Goal: Task Accomplishment & Management: Manage account settings

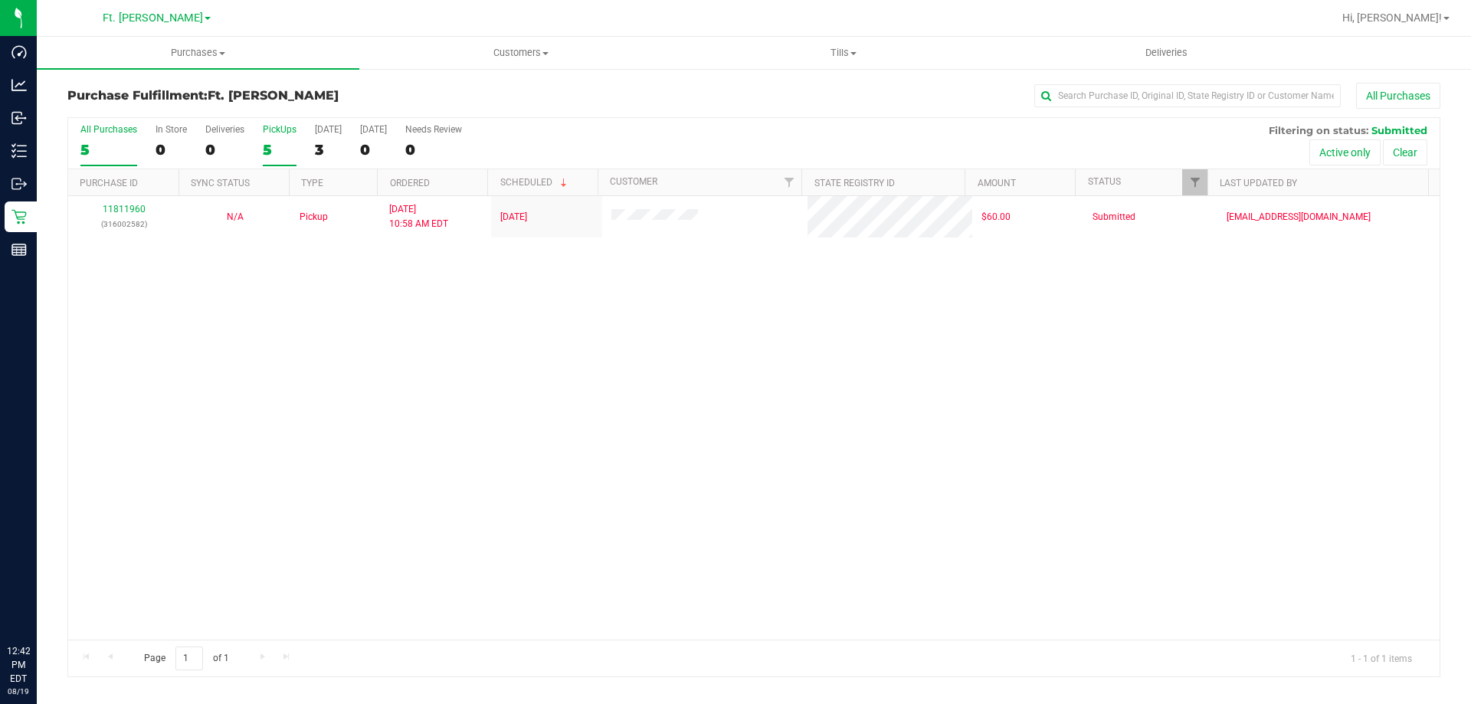
click at [275, 149] on div "5" at bounding box center [280, 150] width 34 height 18
click at [0, 0] on input "PickUps 5" at bounding box center [0, 0] width 0 height 0
click at [263, 147] on div "1" at bounding box center [280, 150] width 34 height 18
click at [0, 0] on input "PickUps 1" at bounding box center [0, 0] width 0 height 0
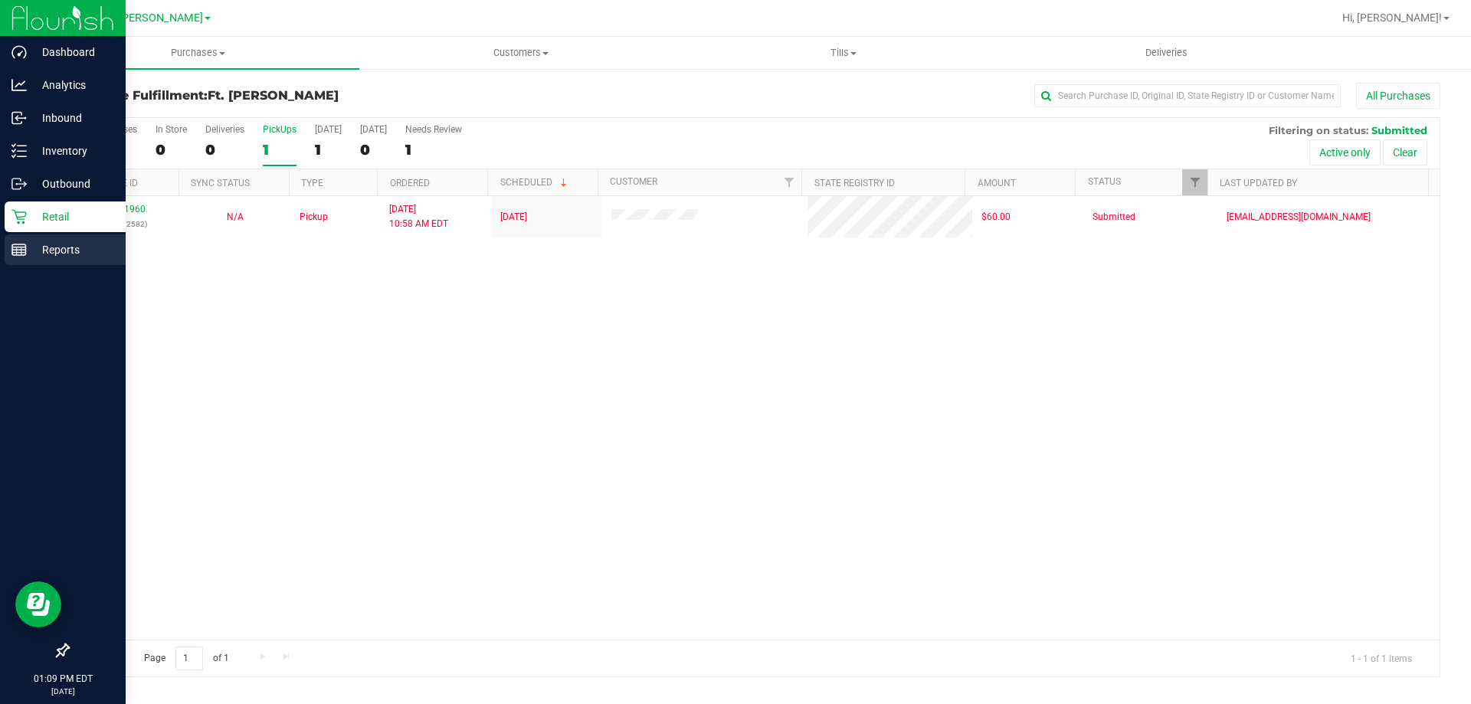
click at [61, 238] on div "Reports" at bounding box center [65, 249] width 121 height 31
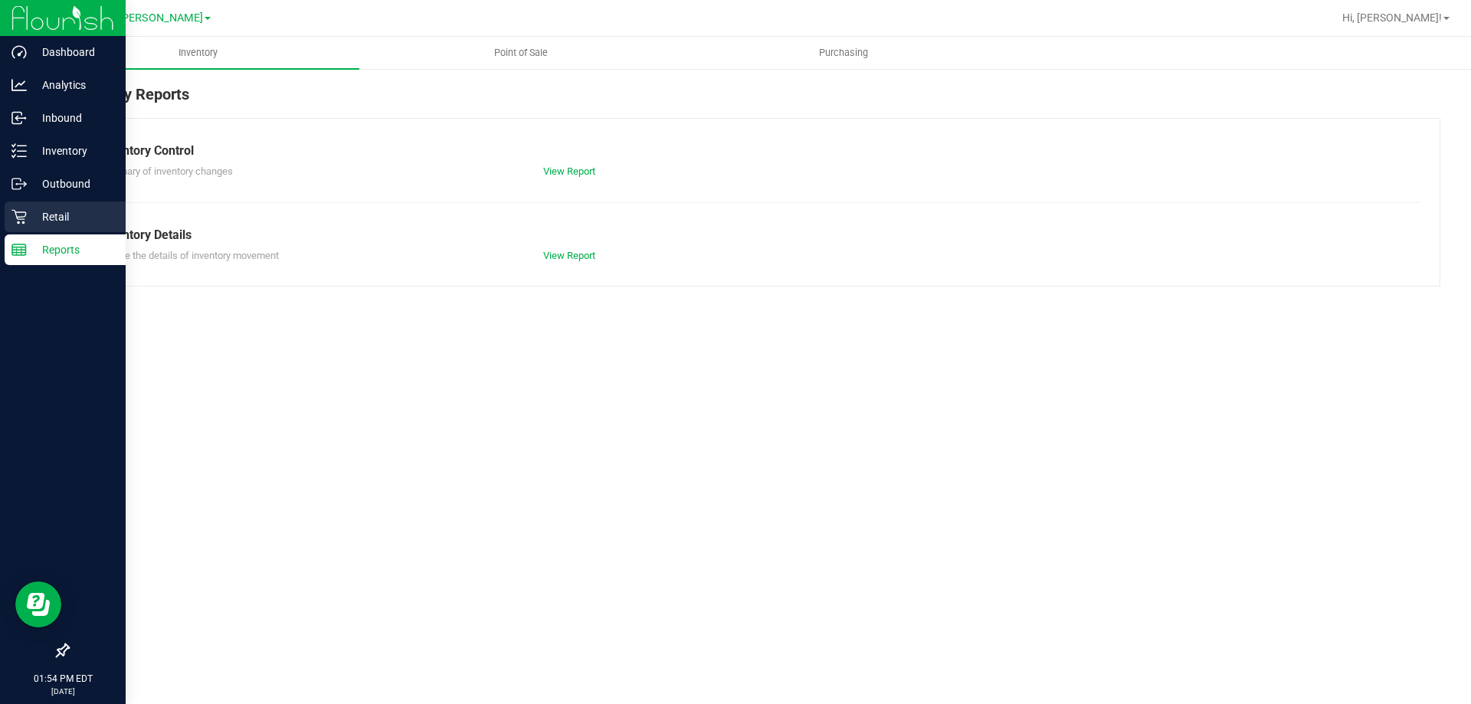
click at [44, 216] on p "Retail" at bounding box center [73, 217] width 92 height 18
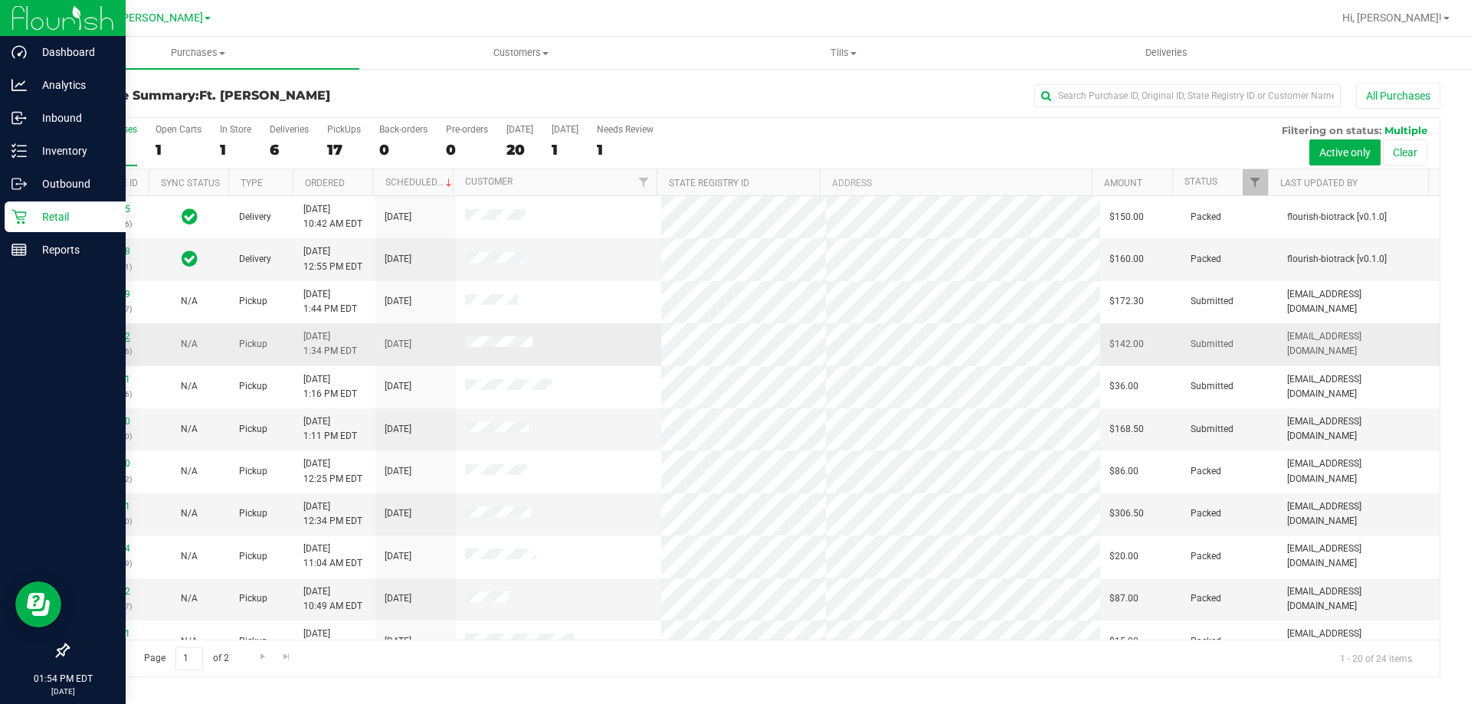
click at [109, 336] on link "11813492" at bounding box center [108, 336] width 43 height 11
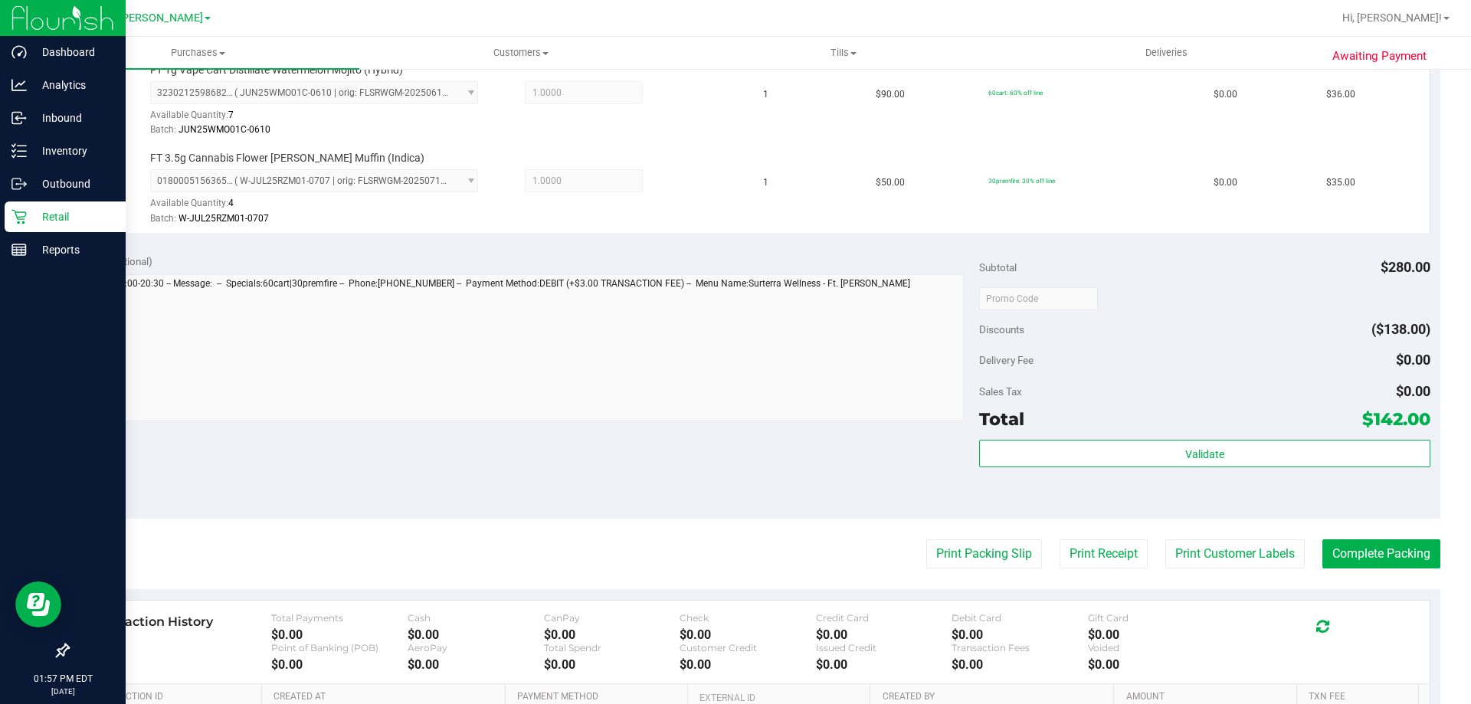
scroll to position [613, 0]
click at [988, 552] on button "Print Packing Slip" at bounding box center [984, 553] width 116 height 29
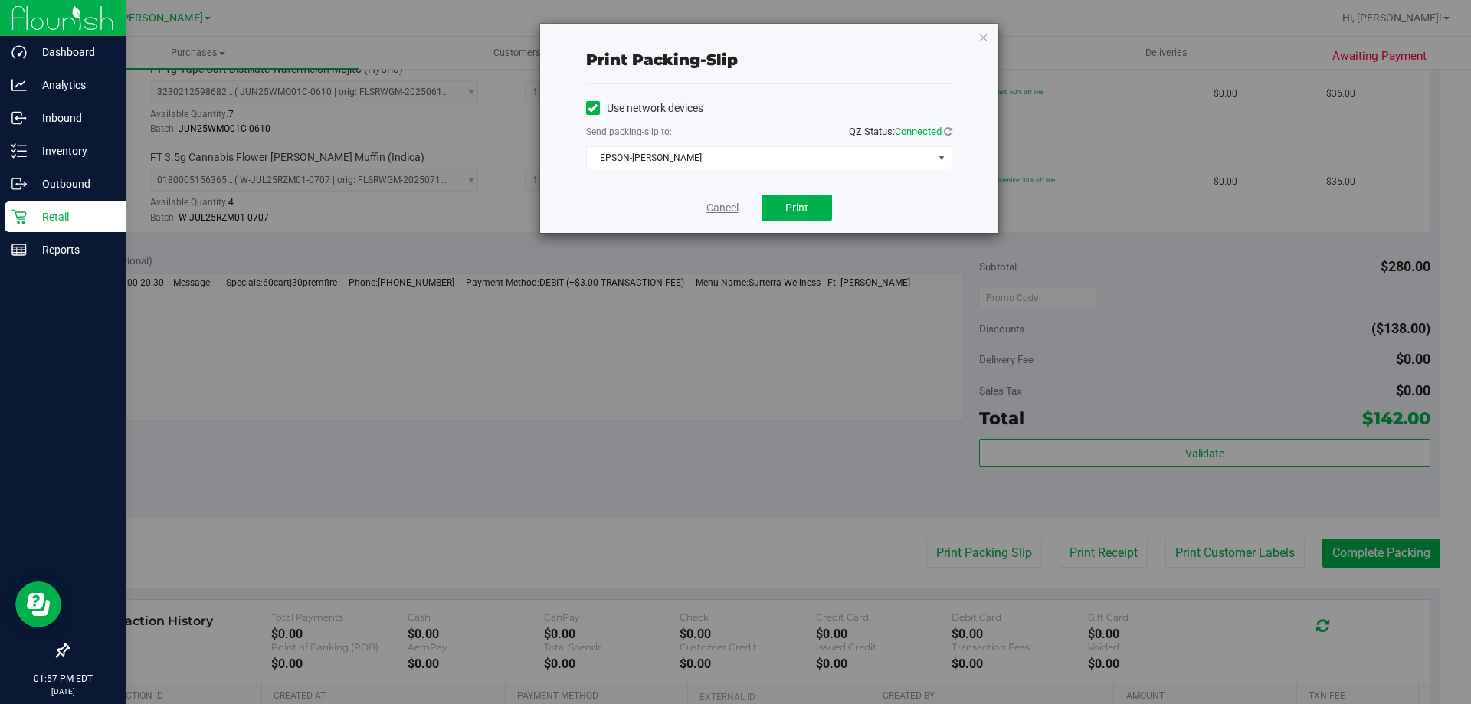
click at [720, 202] on link "Cancel" at bounding box center [722, 208] width 32 height 16
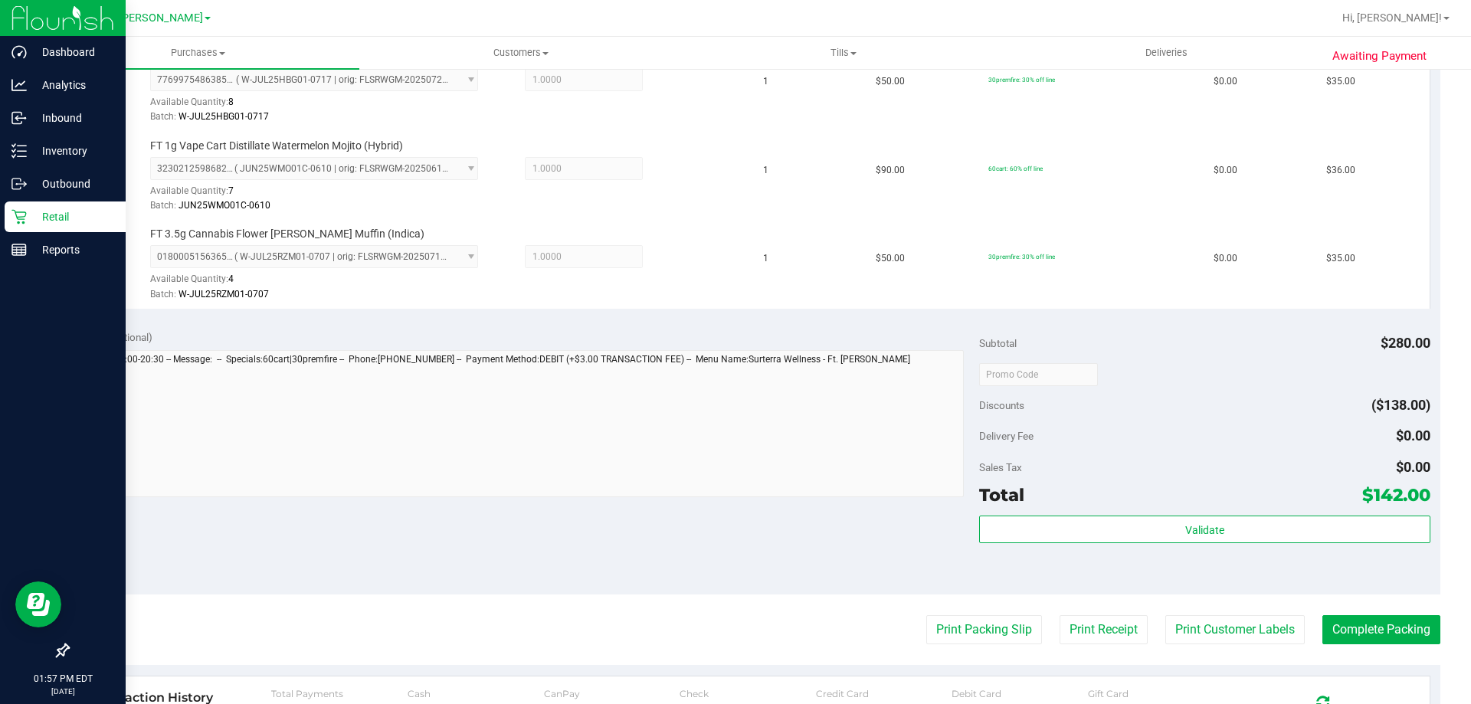
scroll to position [766, 0]
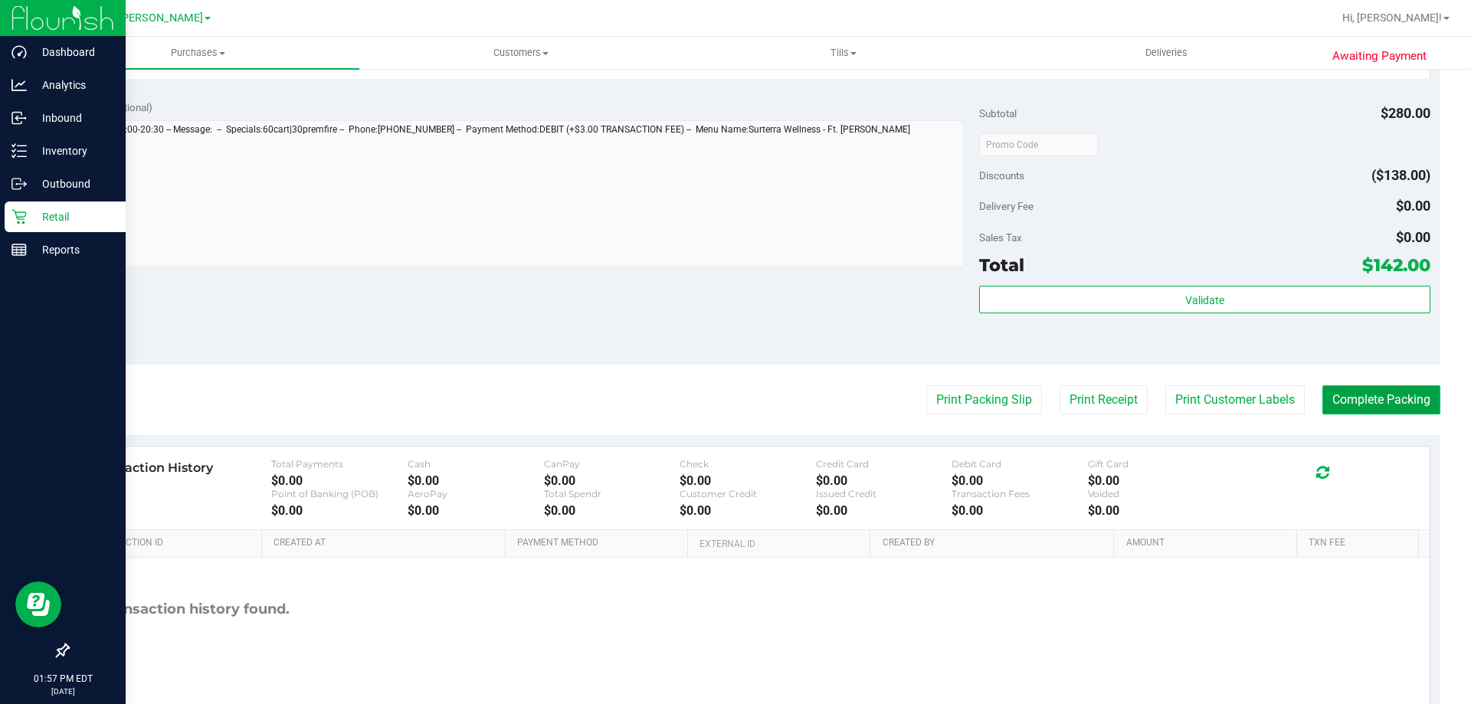
click at [1395, 389] on button "Complete Packing" at bounding box center [1382, 399] width 118 height 29
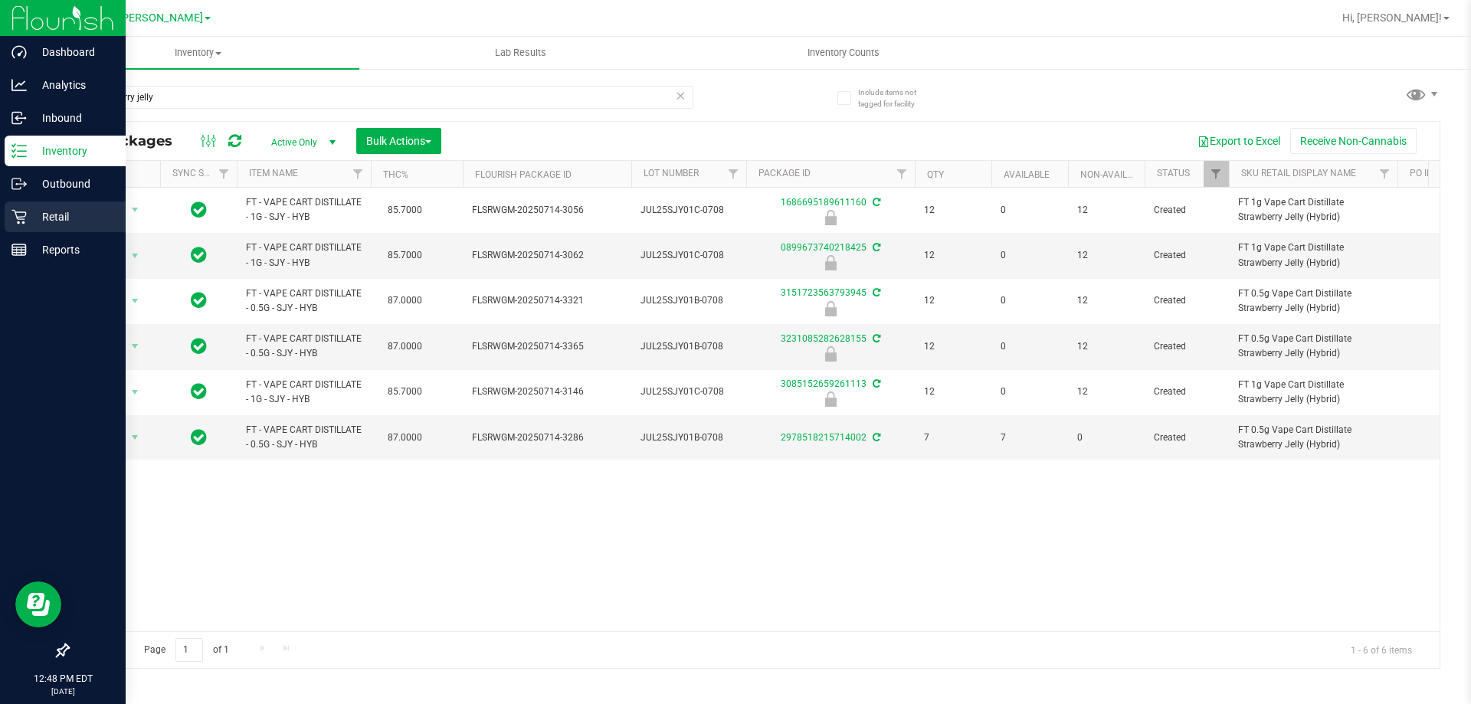
click at [23, 224] on icon at bounding box center [18, 217] width 15 height 15
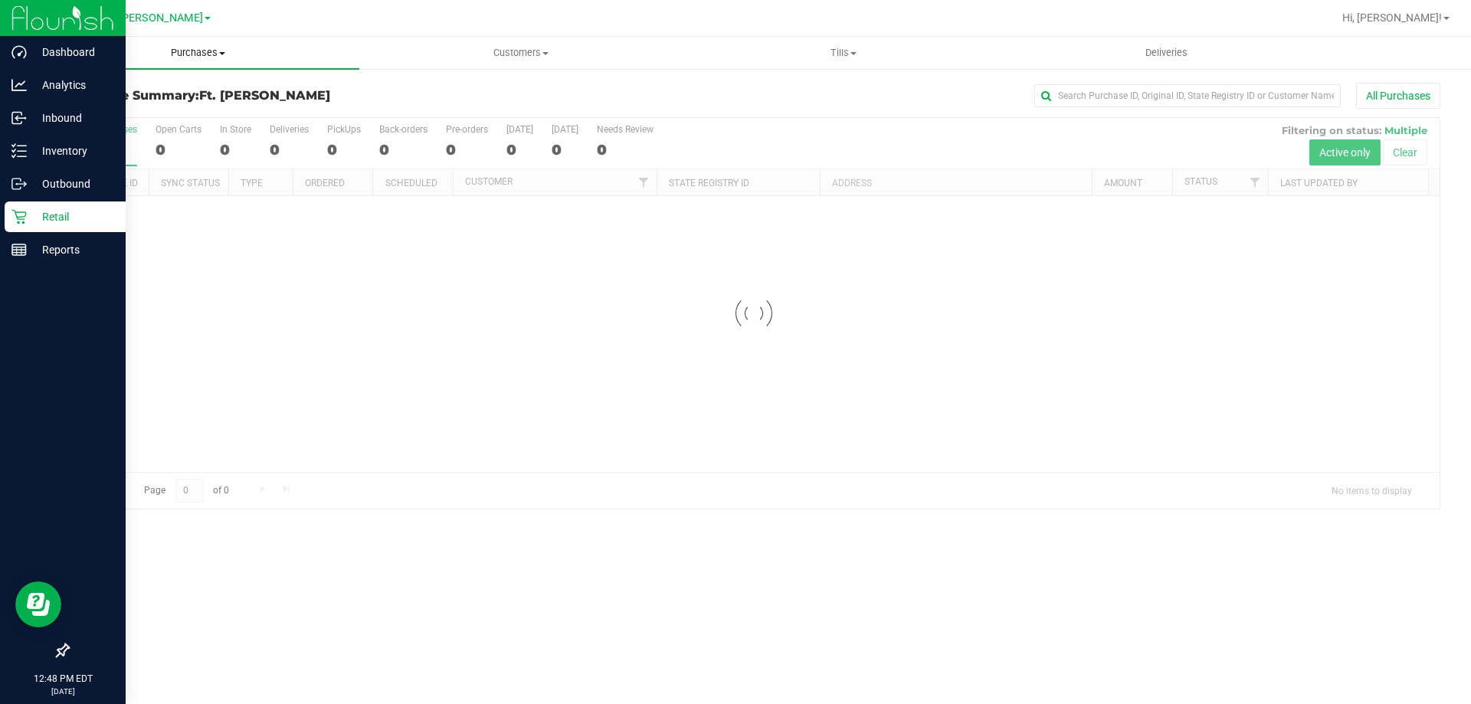
click at [166, 41] on uib-tab-heading "Purchases Summary of purchases Fulfillment All purchases" at bounding box center [198, 53] width 323 height 32
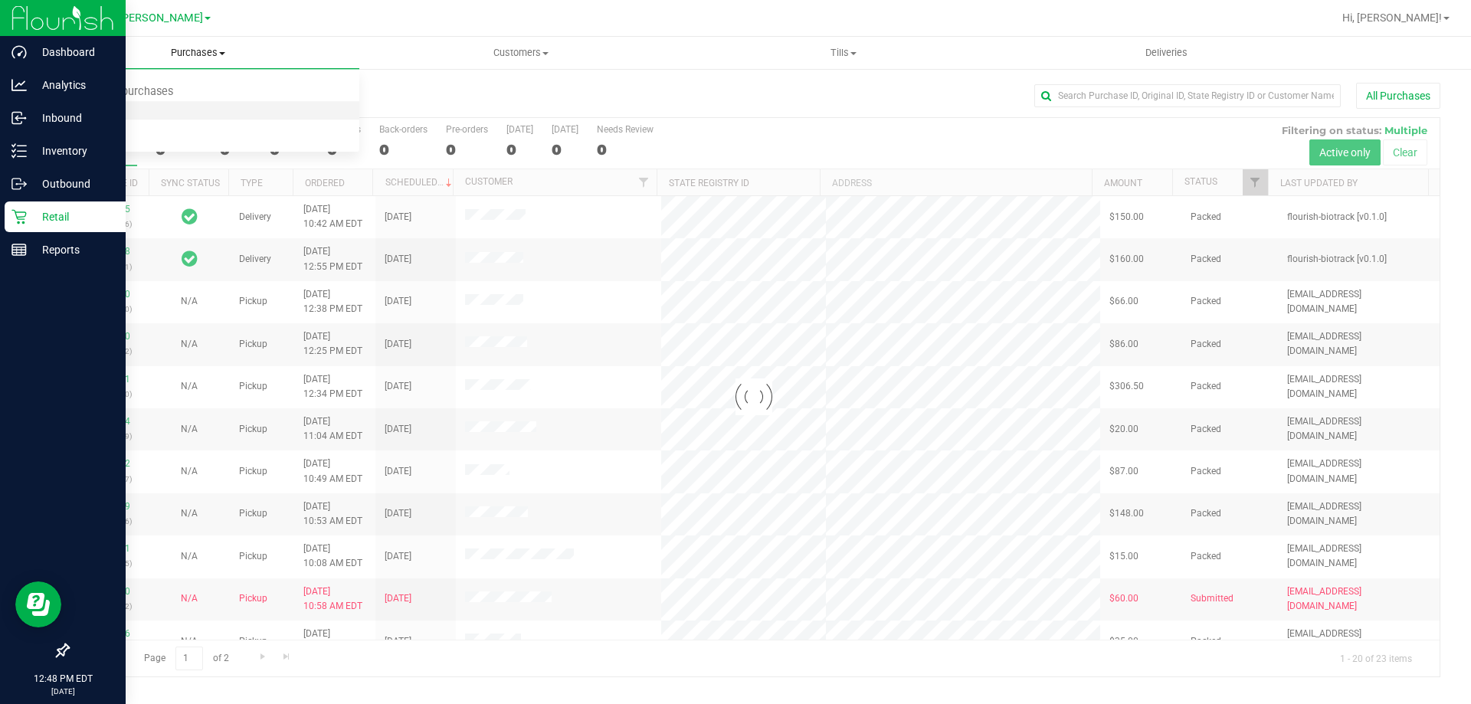
click at [121, 107] on span "Fulfillment" at bounding box center [84, 110] width 95 height 13
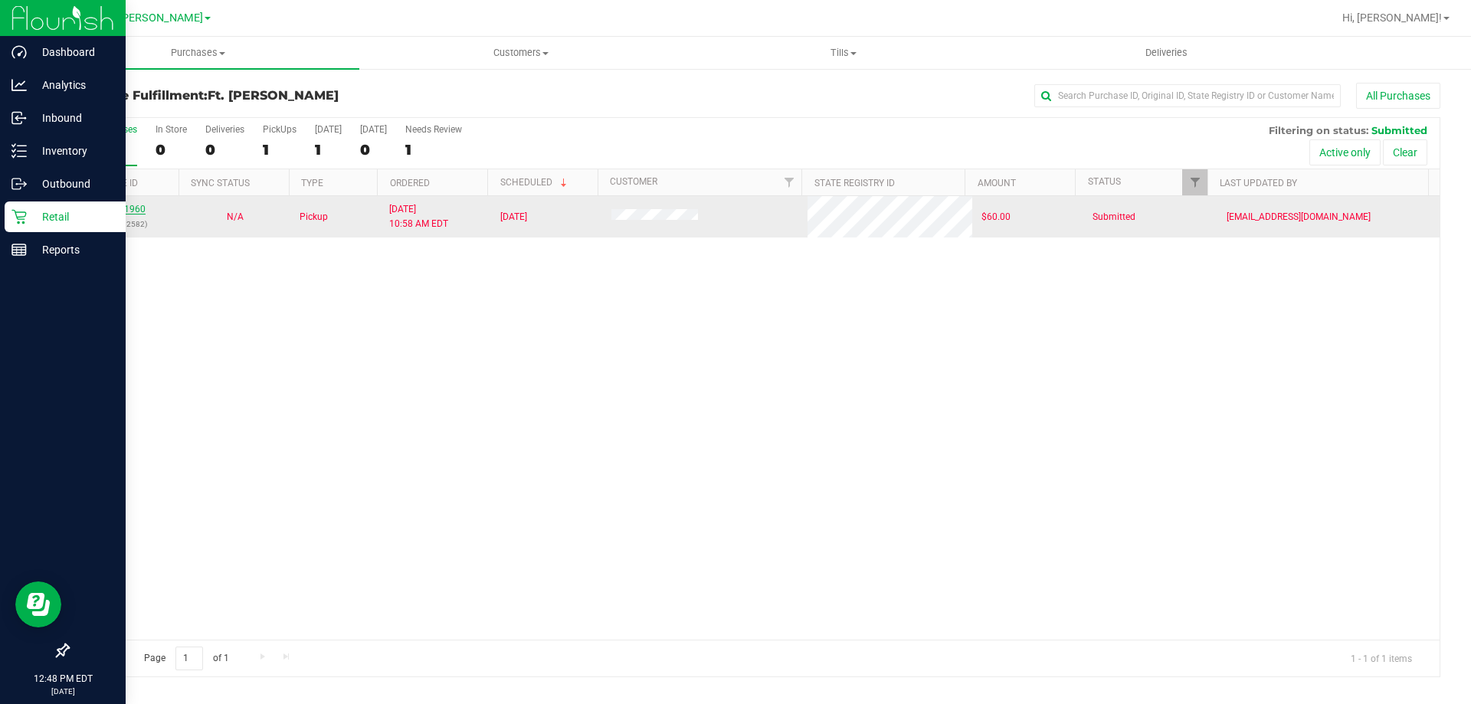
click at [138, 208] on link "11811960" at bounding box center [124, 209] width 43 height 11
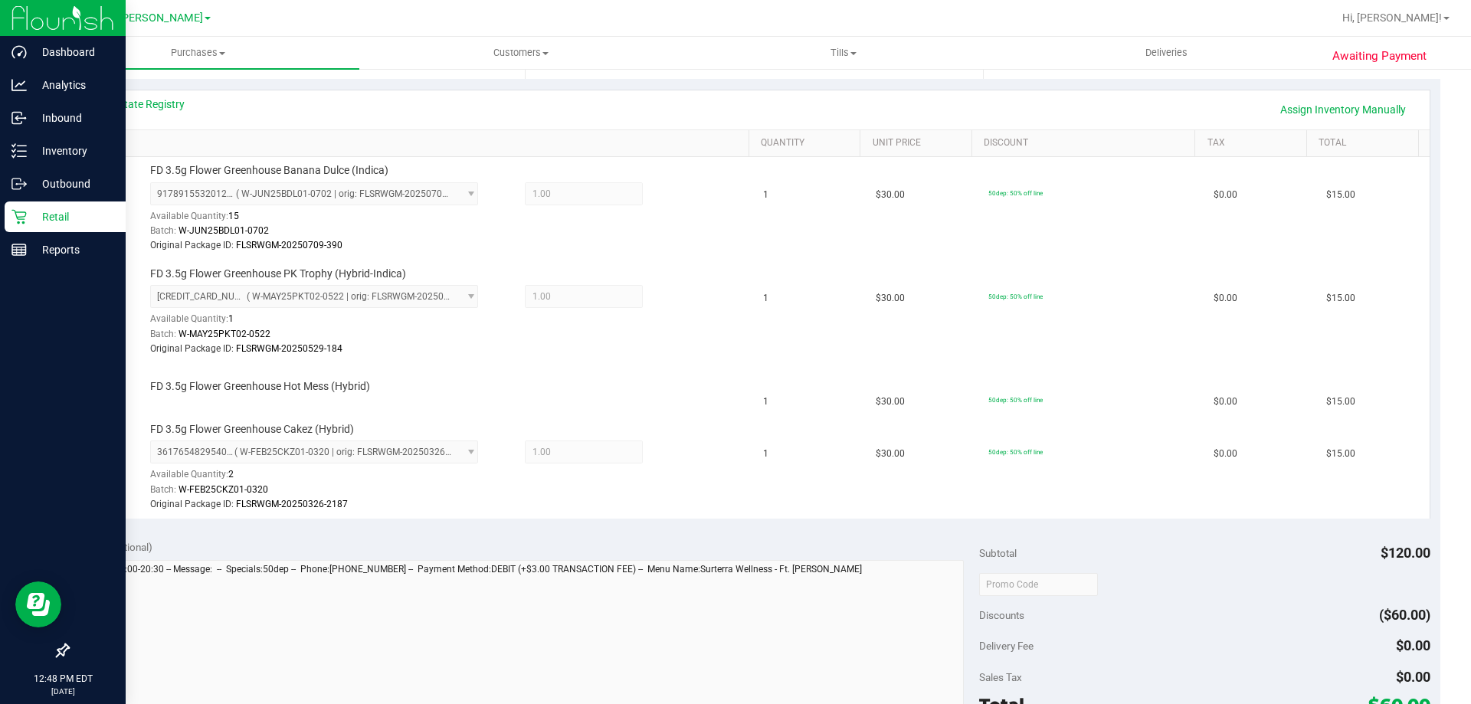
scroll to position [307, 0]
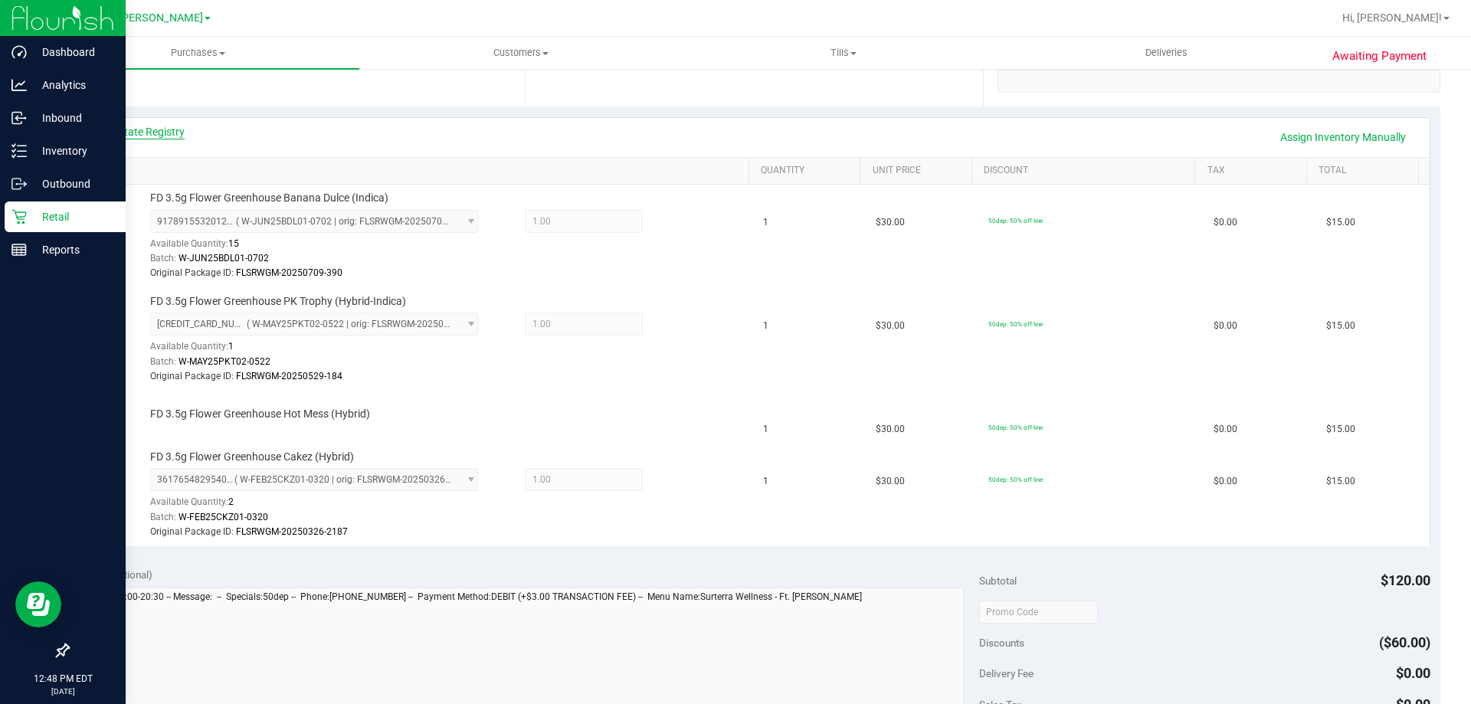
click at [146, 134] on link "View State Registry" at bounding box center [139, 131] width 92 height 15
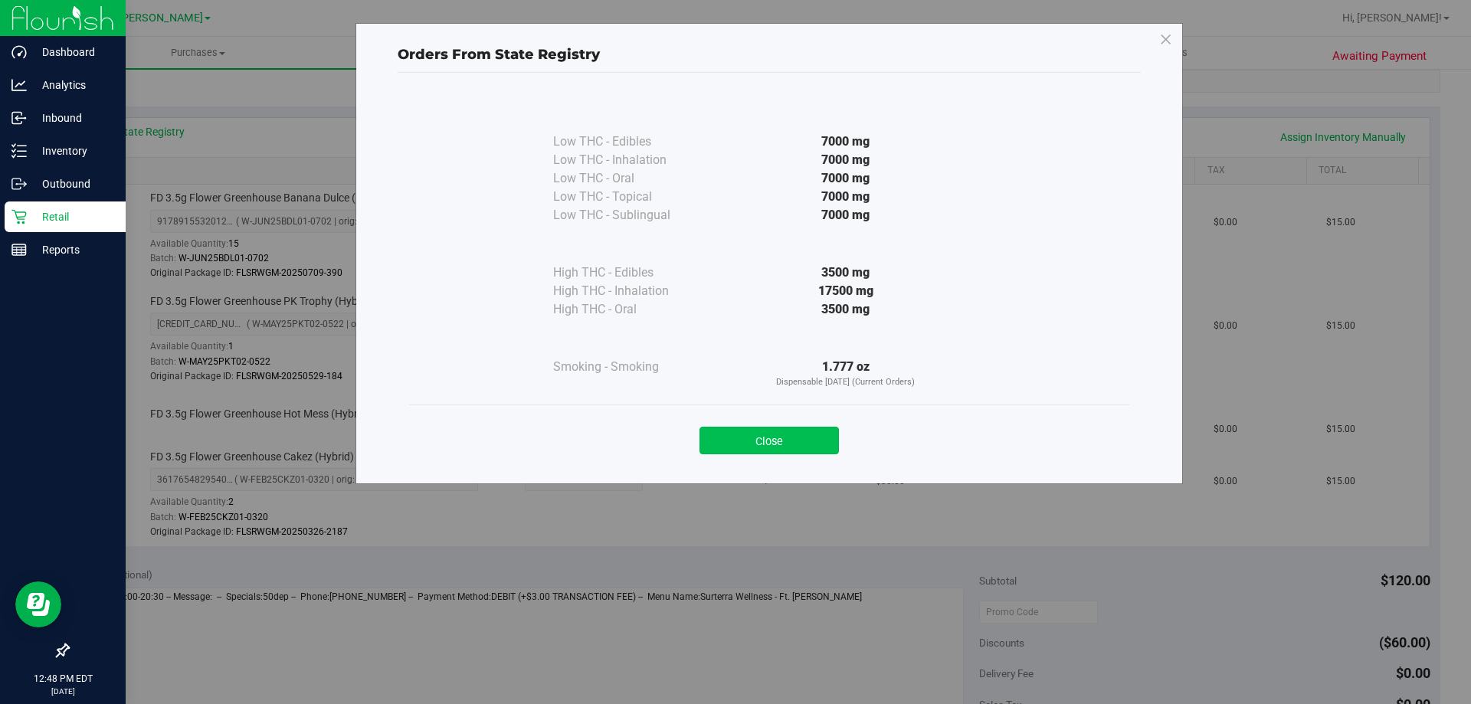
click at [795, 437] on button "Close" at bounding box center [769, 441] width 139 height 28
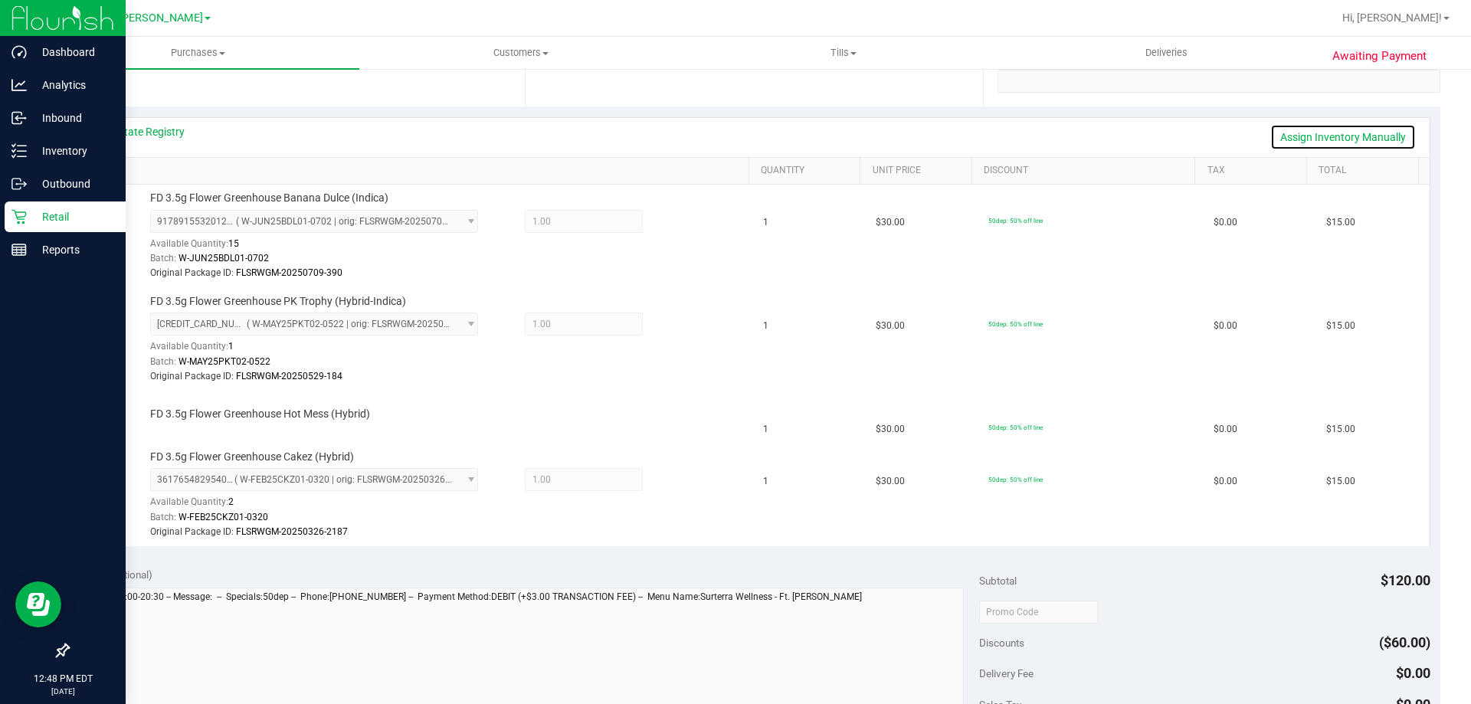
click at [1311, 139] on link "Assign Inventory Manually" at bounding box center [1343, 137] width 146 height 26
click at [196, 428] on link "Add Package" at bounding box center [177, 424] width 55 height 11
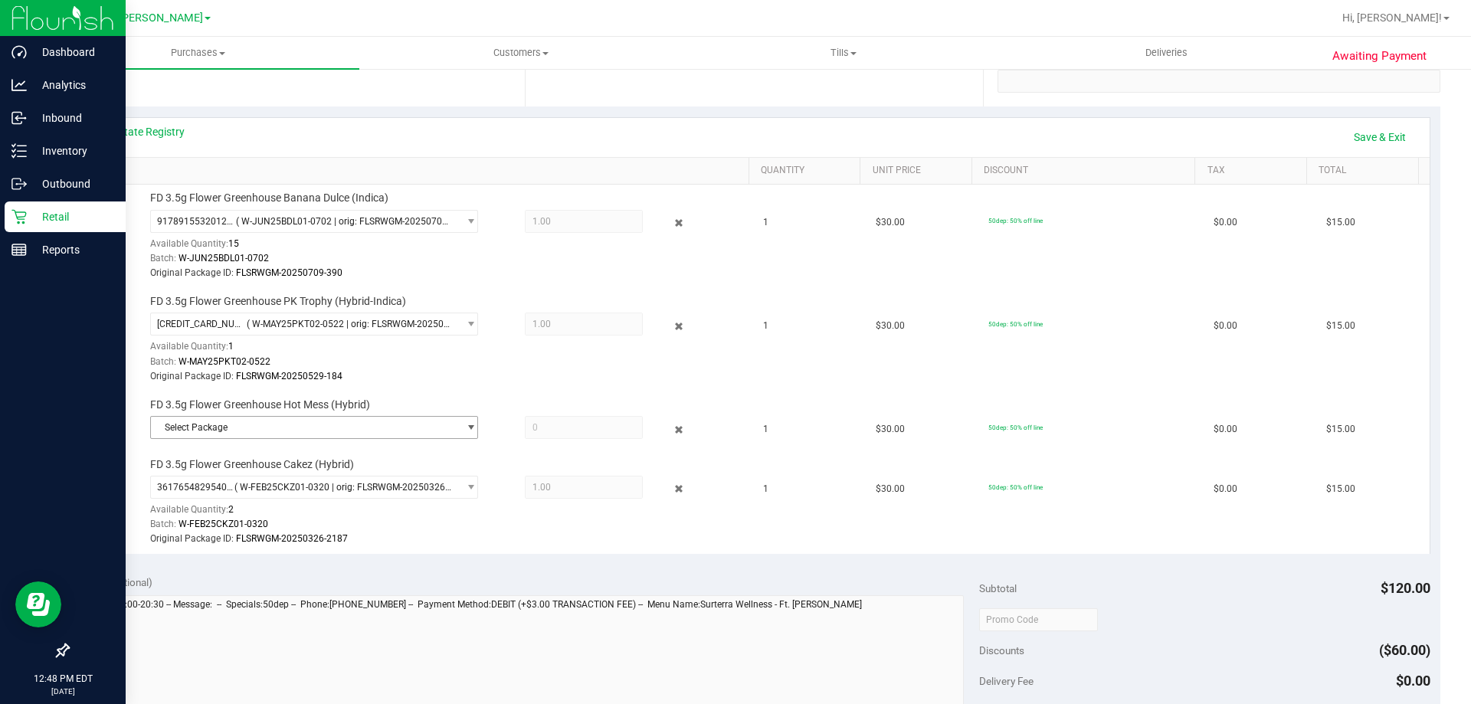
click at [280, 425] on span "Select Package" at bounding box center [304, 427] width 307 height 21
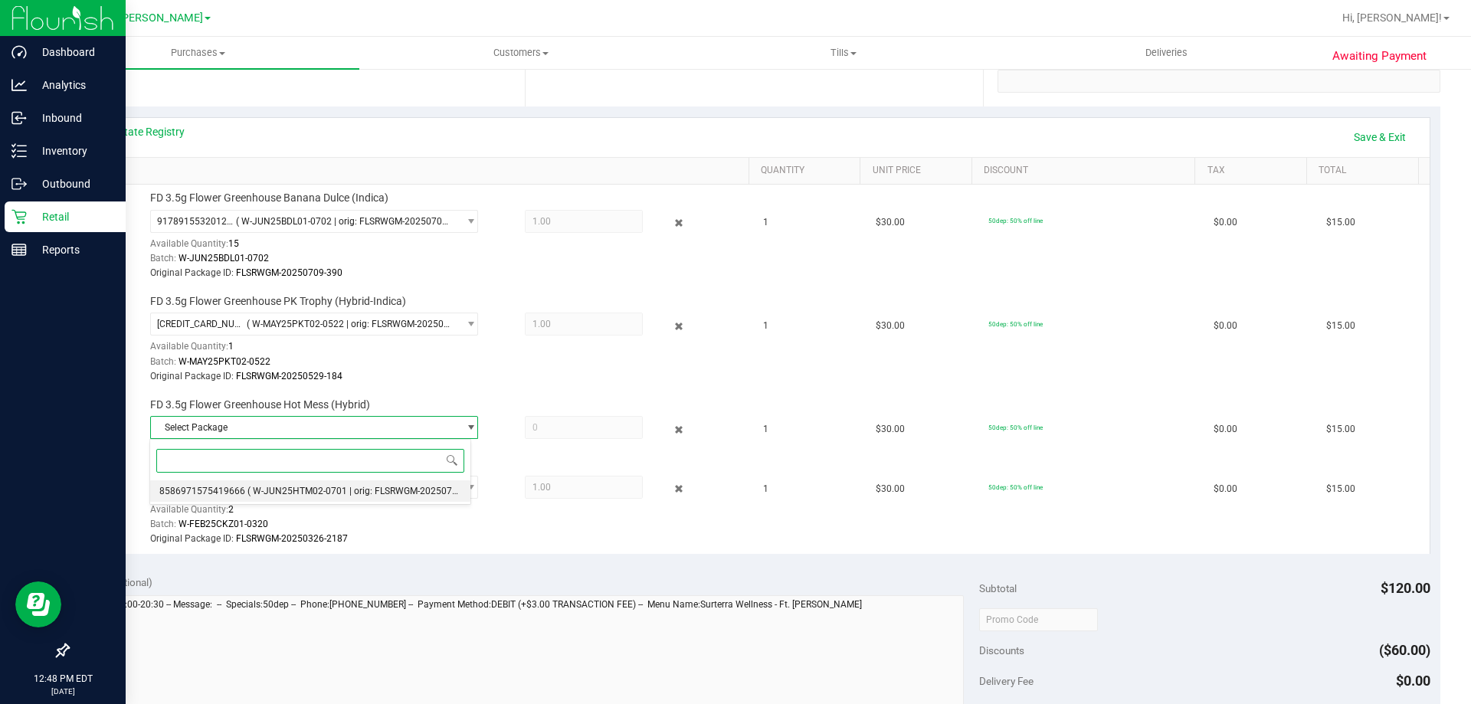
click at [323, 497] on li "8586971575419666 ( W-JUN25HTM02-0701 | orig: FLSRWGM-20250707-3355 )" at bounding box center [310, 490] width 320 height 21
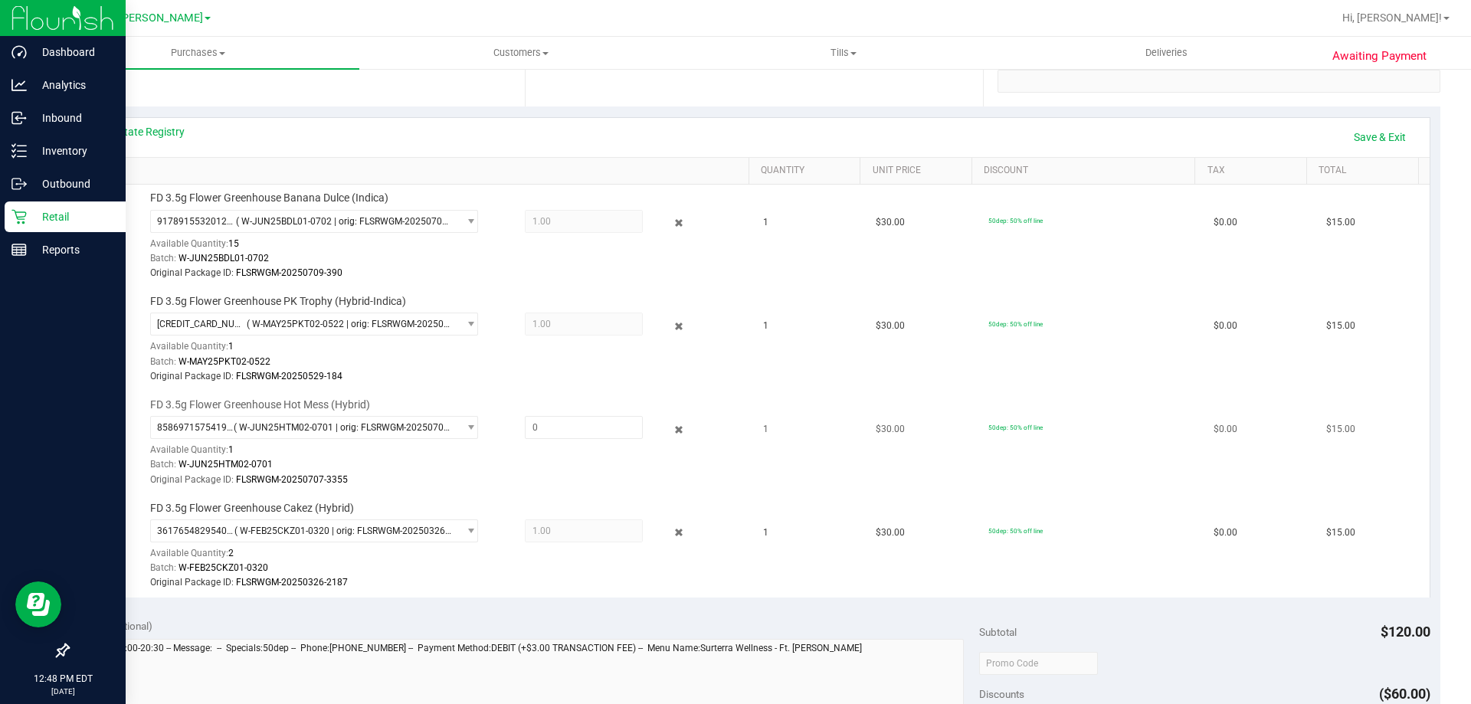
drag, startPoint x: 676, startPoint y: 433, endPoint x: 684, endPoint y: 431, distance: 8.6
click at [682, 431] on div "8586971575419666 ( W-JUN25HTM02-0701 | orig: FLSRWGM-20250707-3355 ) 8586971575…" at bounding box center [446, 451] width 592 height 71
click at [671, 432] on icon at bounding box center [679, 430] width 16 height 18
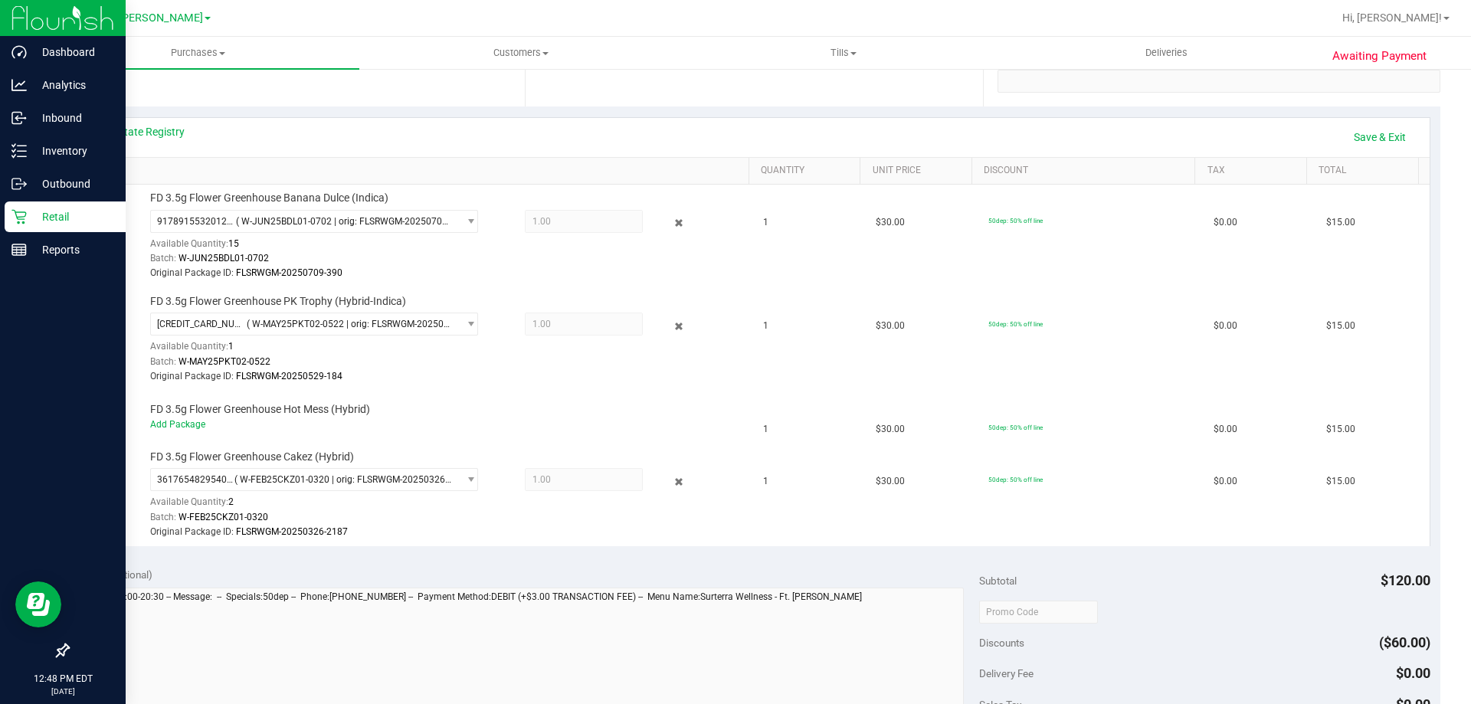
click at [670, 432] on td "FD 3.5g Flower Greenhouse Hot Mess (Hybrid) Add Package" at bounding box center [417, 418] width 676 height 52
